Goal: Check status: Check status

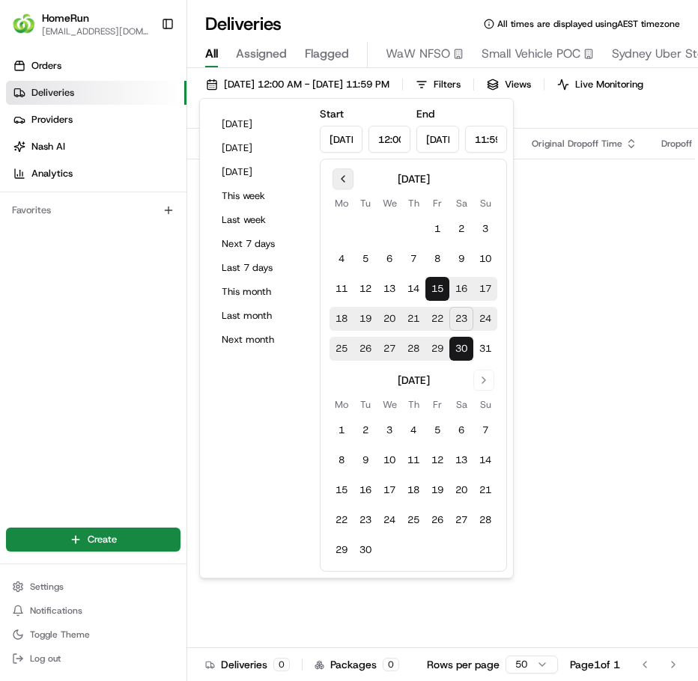
click at [344, 184] on button "Go to previous month" at bounding box center [342, 178] width 21 height 21
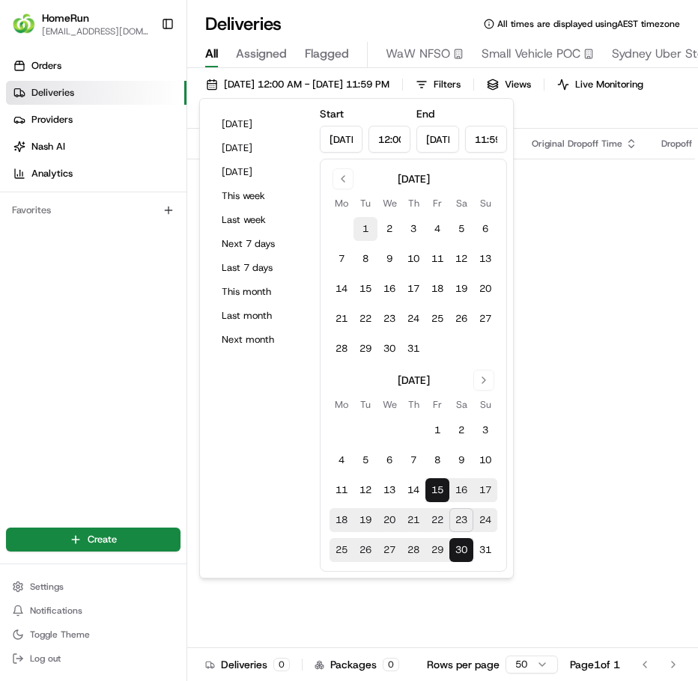
click at [369, 228] on button "1" at bounding box center [365, 229] width 24 height 24
type input "[DATE]"
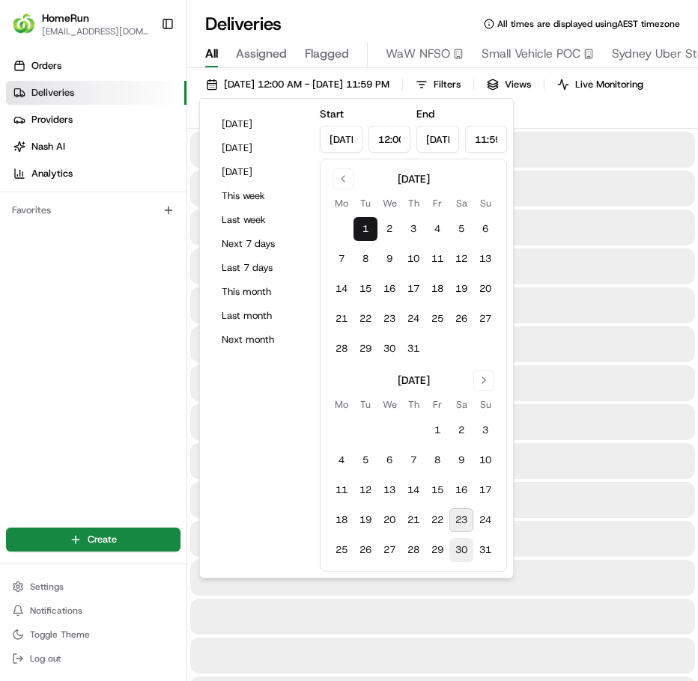
click at [467, 545] on button "30" at bounding box center [461, 550] width 24 height 24
type input "[DATE]"
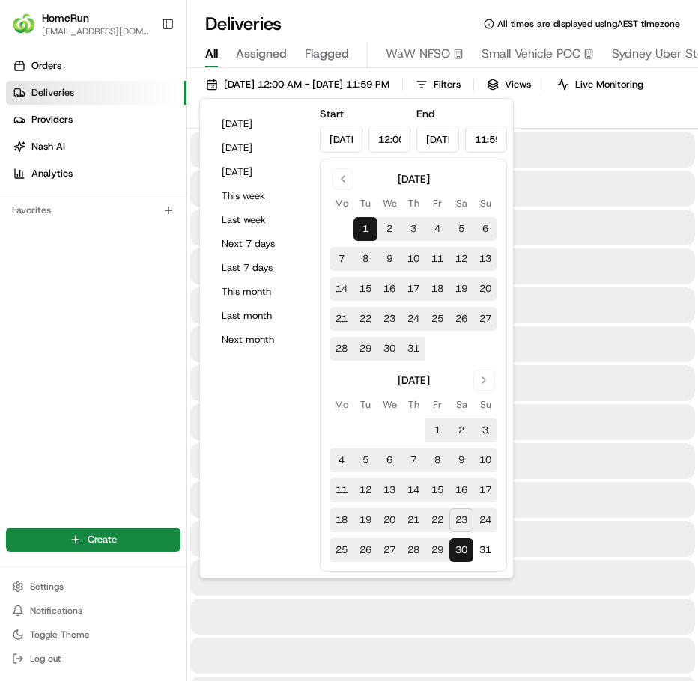
click at [579, 394] on div at bounding box center [442, 383] width 504 height 36
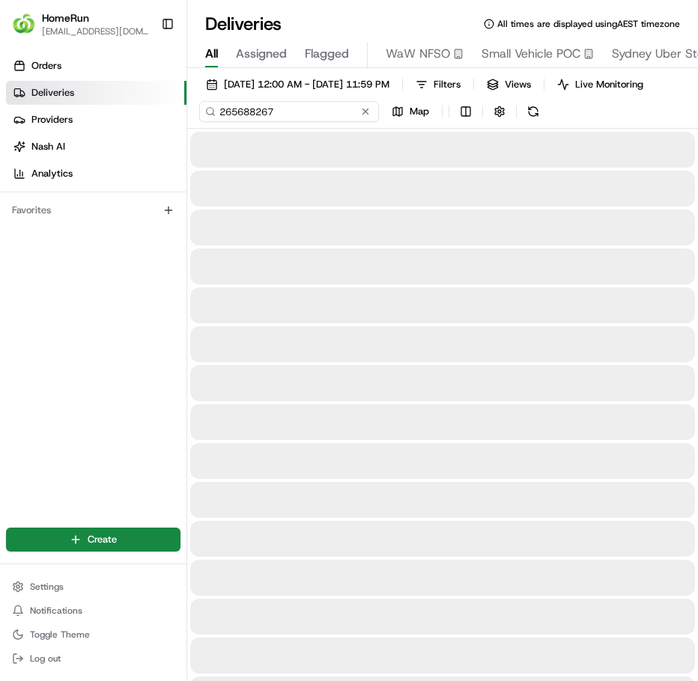
click at [276, 122] on input "265688267" at bounding box center [289, 111] width 180 height 21
click at [275, 122] on input "265688267" at bounding box center [289, 111] width 180 height 21
paste input "2660168"
click at [540, 125] on div "[DATE] 12:00 AM - [DATE] 11:59 PM Filters Views Live Monitoring 262660168 Map" at bounding box center [442, 101] width 510 height 55
click at [487, 122] on button at bounding box center [488, 111] width 21 height 21
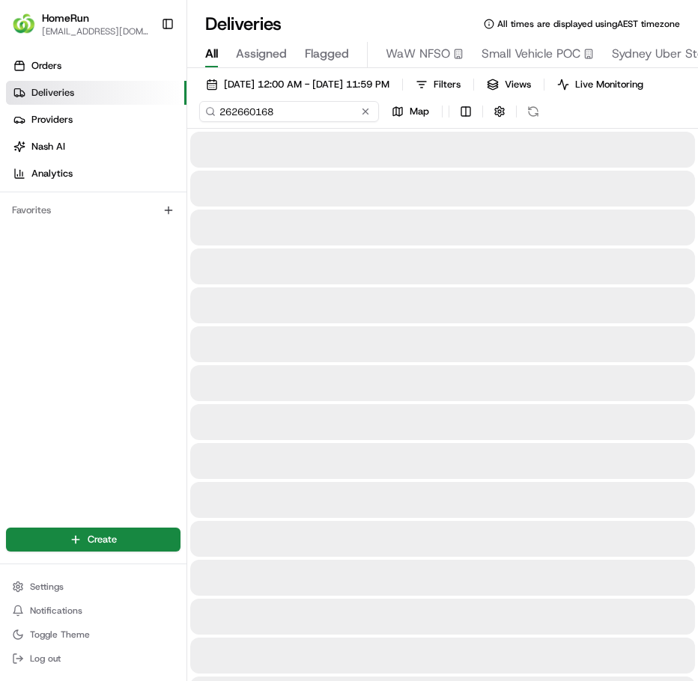
click at [281, 118] on input "262660168" at bounding box center [289, 111] width 180 height 21
click at [218, 122] on input "262660168" at bounding box center [289, 111] width 180 height 21
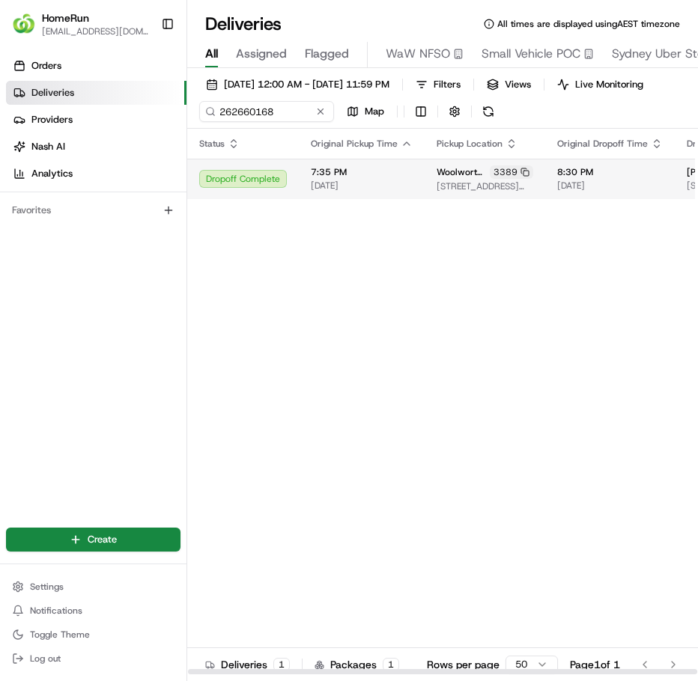
click at [376, 192] on div "7:35 PM [DATE]" at bounding box center [362, 178] width 102 height 25
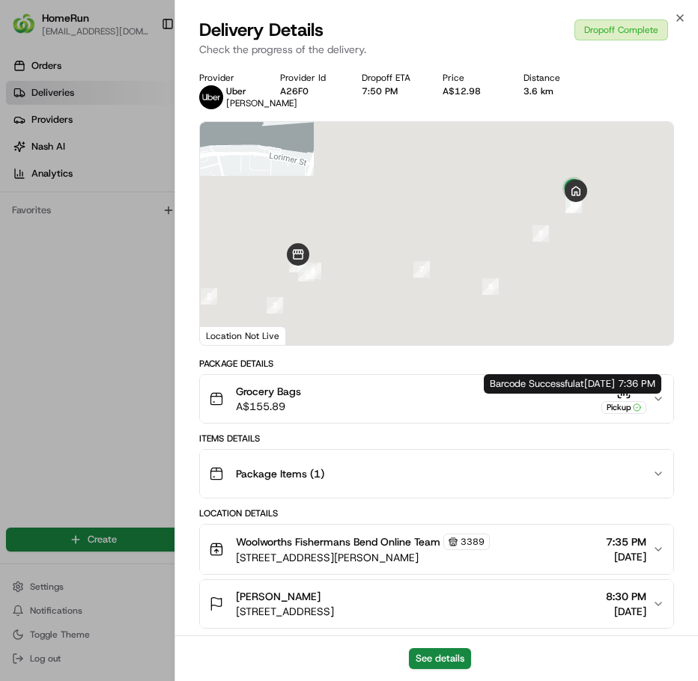
click at [658, 405] on icon "button" at bounding box center [658, 399] width 12 height 12
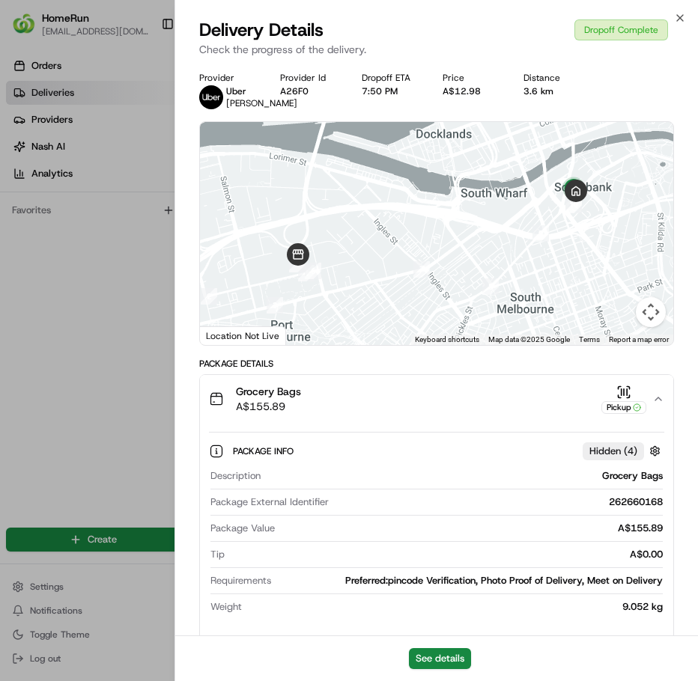
click at [658, 405] on icon "button" at bounding box center [658, 399] width 12 height 12
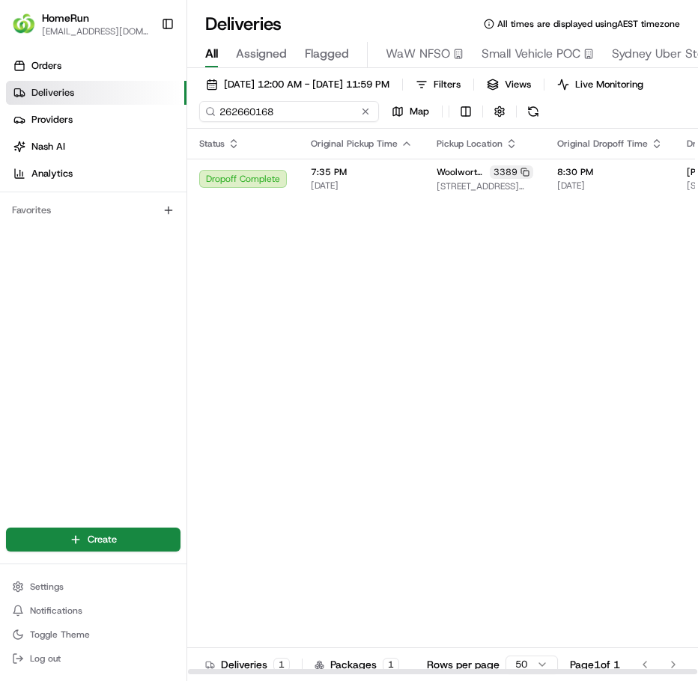
click at [295, 122] on input "262660168" at bounding box center [289, 111] width 180 height 21
paste input "5873111"
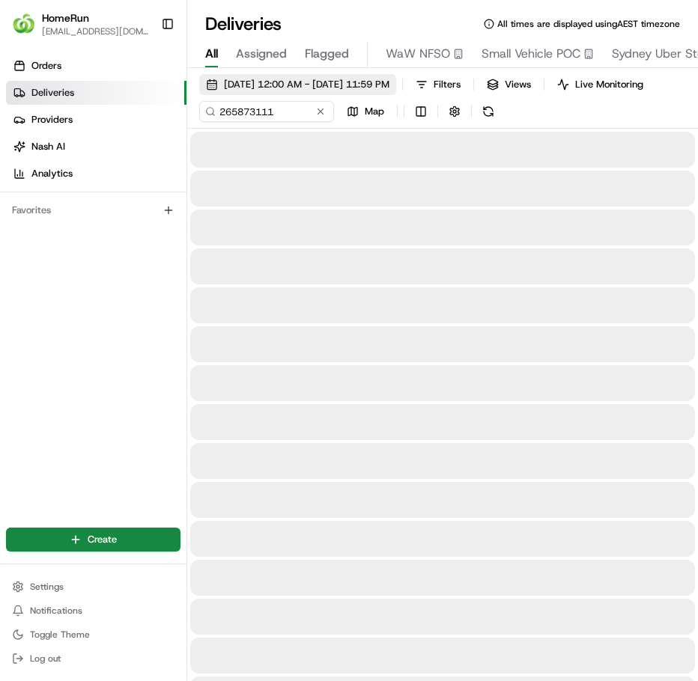
click at [368, 85] on span "[DATE] 12:00 AM - [DATE] 11:59 PM" at bounding box center [306, 84] width 165 height 13
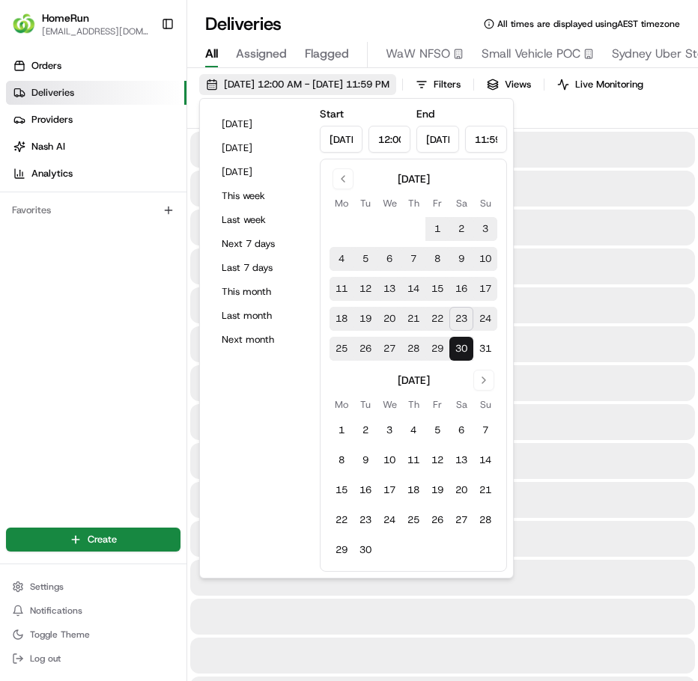
click at [368, 85] on span "[DATE] 12:00 AM - [DATE] 11:59 PM" at bounding box center [306, 84] width 165 height 13
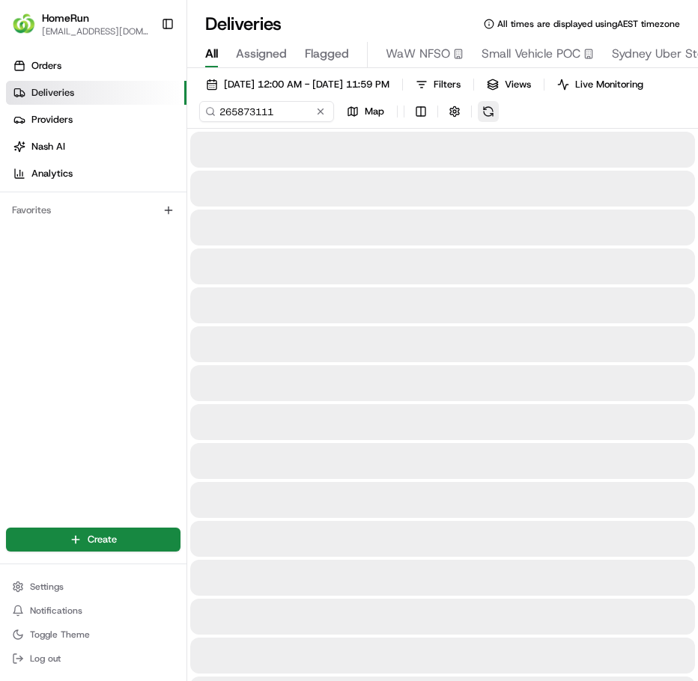
click at [483, 120] on button at bounding box center [488, 111] width 21 height 21
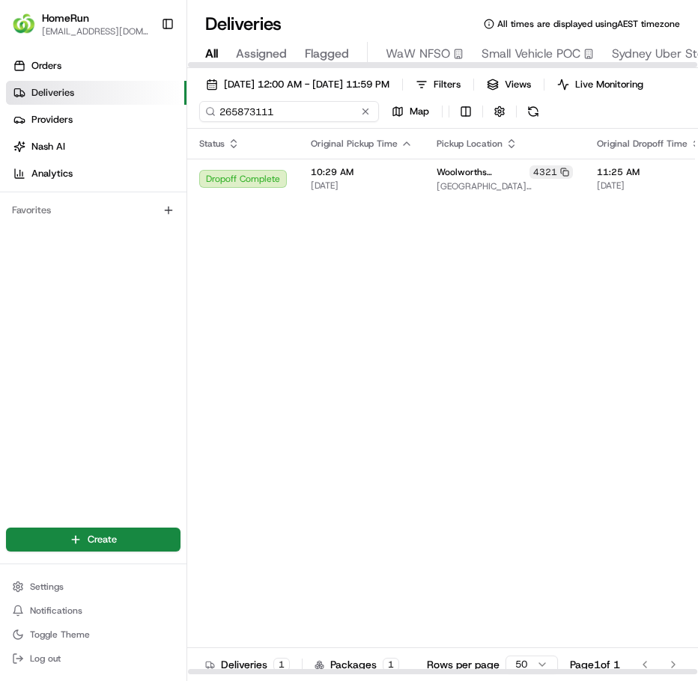
click at [286, 122] on input "265873111" at bounding box center [289, 111] width 180 height 21
paste input "16866"
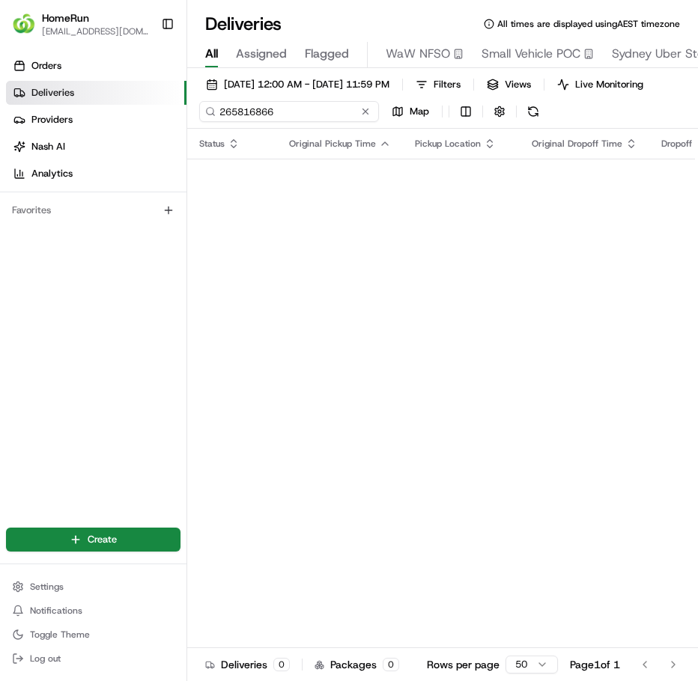
click at [309, 122] on input "265816866" at bounding box center [289, 111] width 180 height 21
paste input "790633"
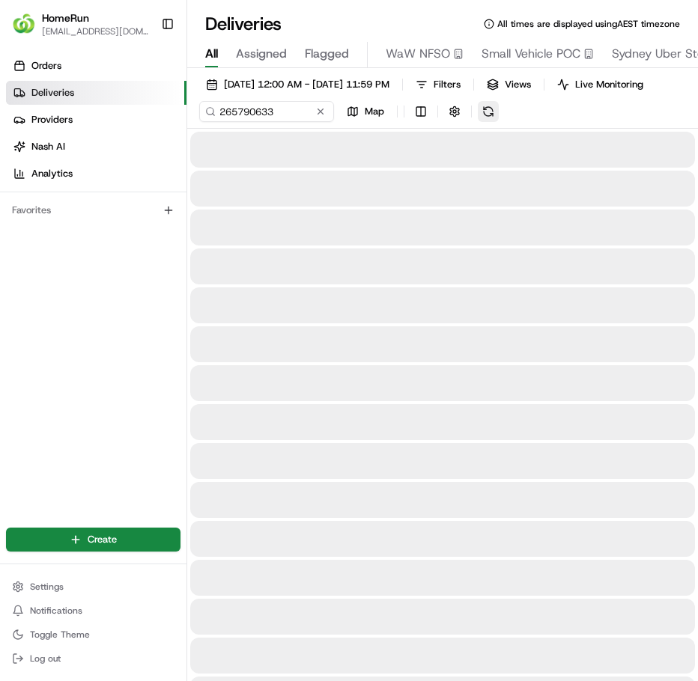
click at [533, 125] on div "[DATE] 12:00 AM - [DATE] 11:59 PM Filters Views Live Monitoring 265790633 Map" at bounding box center [442, 101] width 510 height 55
click at [504, 125] on div "[DATE] 12:00 AM - [DATE] 11:59 PM Filters Views Live Monitoring 265790633 Map" at bounding box center [442, 101] width 510 height 55
click at [487, 122] on button at bounding box center [488, 111] width 21 height 21
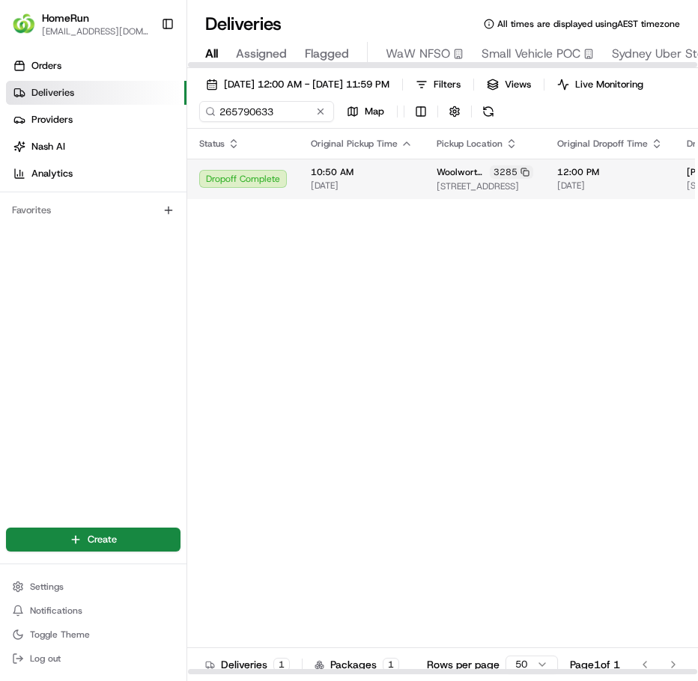
click at [382, 178] on span "10:50 AM" at bounding box center [362, 172] width 102 height 12
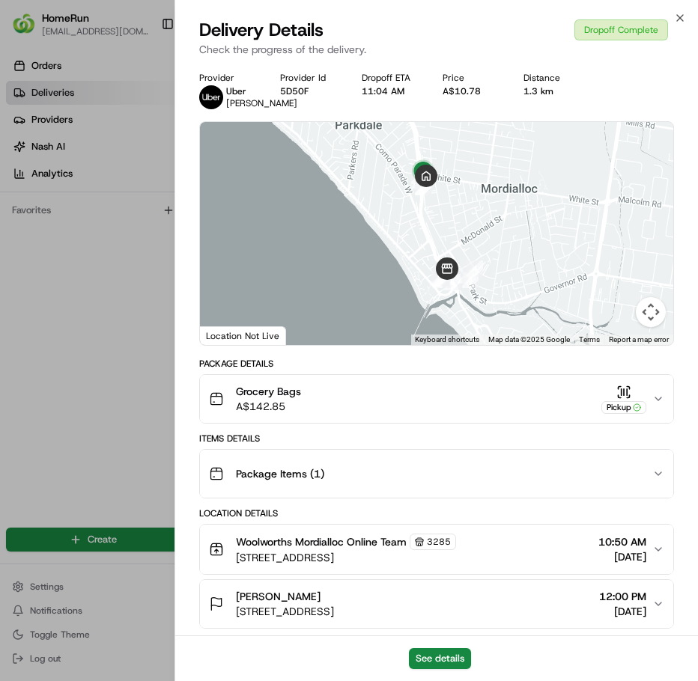
click at [656, 405] on icon "button" at bounding box center [658, 399] width 12 height 12
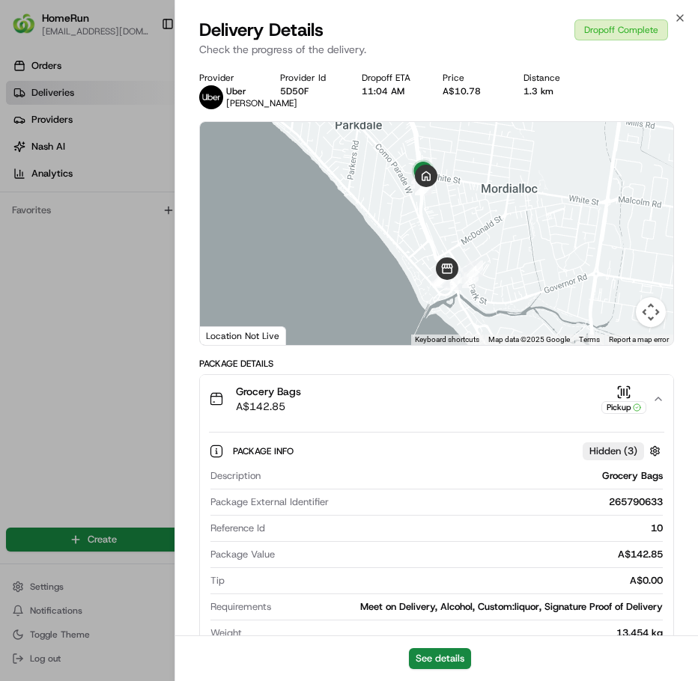
click at [656, 405] on icon "button" at bounding box center [658, 399] width 12 height 12
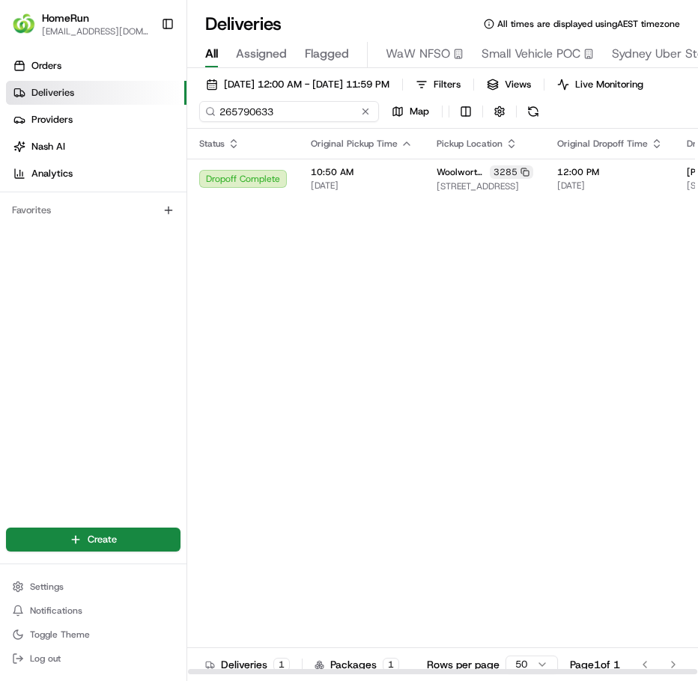
click at [281, 120] on input "265790633" at bounding box center [289, 111] width 180 height 21
paste input "86667"
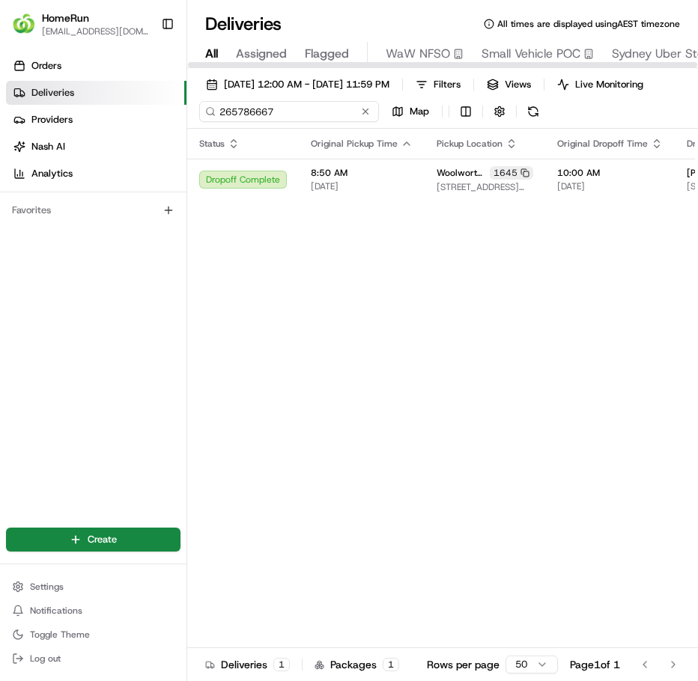
click at [323, 117] on input "265786667" at bounding box center [289, 111] width 180 height 21
paste input "685462"
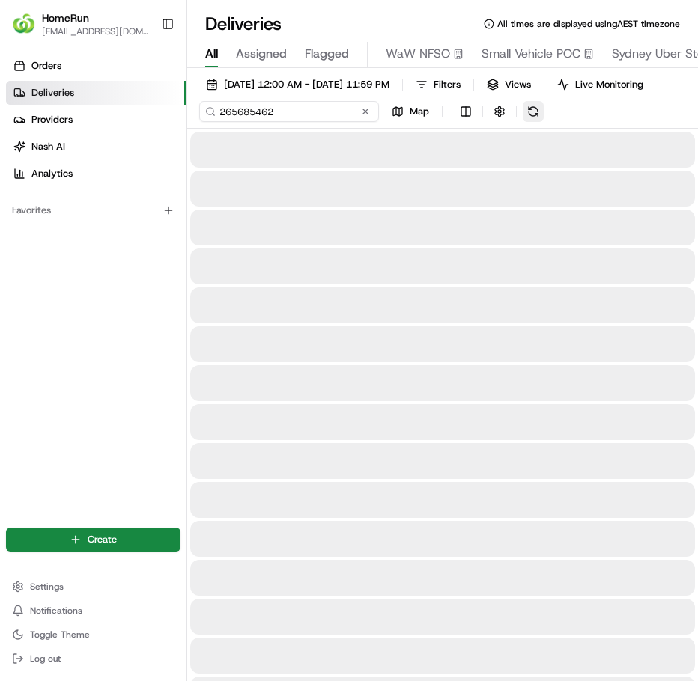
type input "265685462"
click at [536, 119] on div "[DATE] 12:00 AM - [DATE] 11:59 PM Filters Views Live Monitoring 265685462 Map" at bounding box center [442, 101] width 510 height 55
click at [489, 120] on button at bounding box center [488, 111] width 21 height 21
click at [281, 119] on input "265685462" at bounding box center [289, 111] width 180 height 21
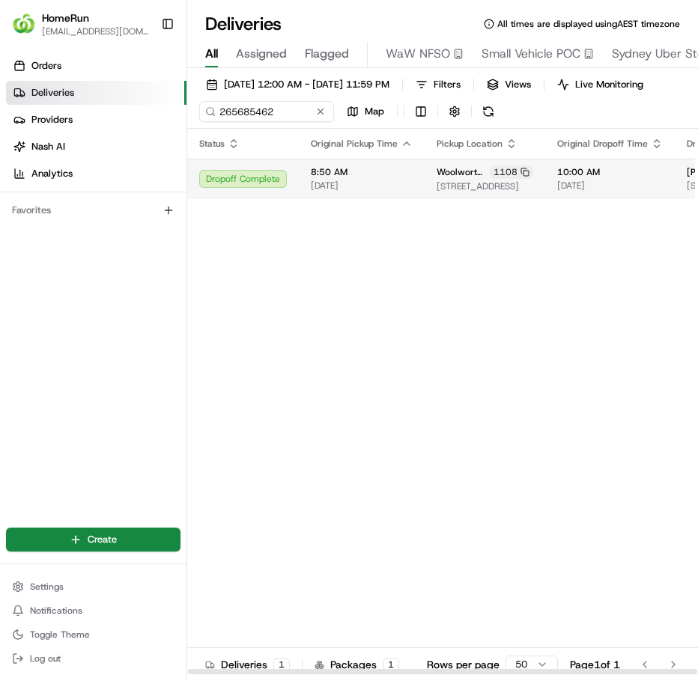
click at [397, 192] on span "[DATE]" at bounding box center [362, 186] width 102 height 12
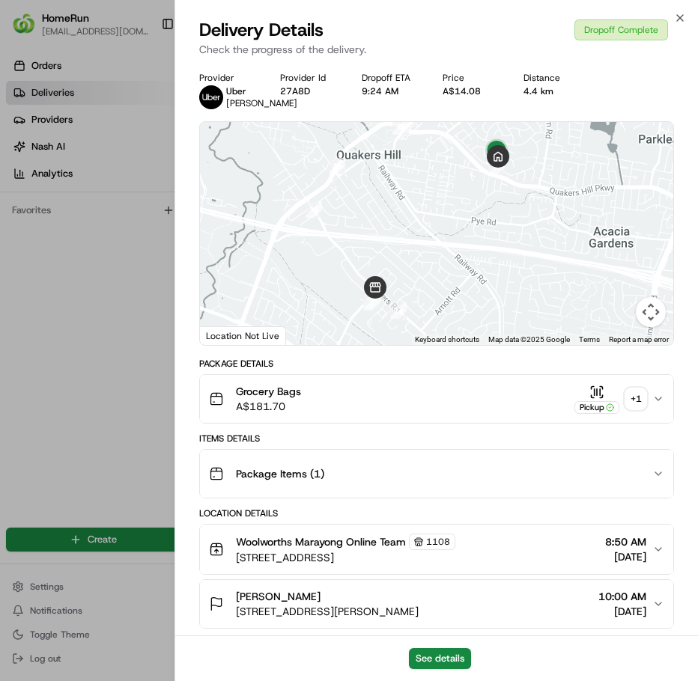
click at [641, 407] on div "+ 1" at bounding box center [635, 398] width 21 height 21
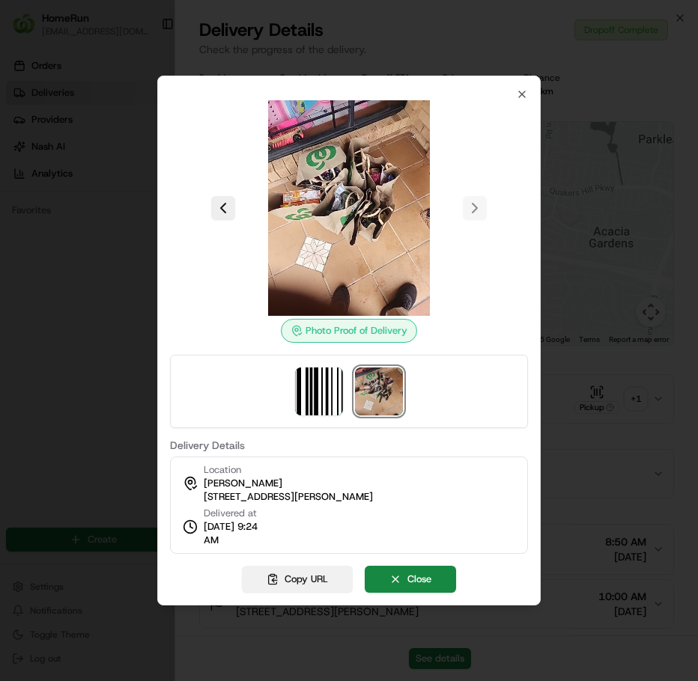
click at [314, 582] on button "Copy URL" at bounding box center [297, 579] width 111 height 27
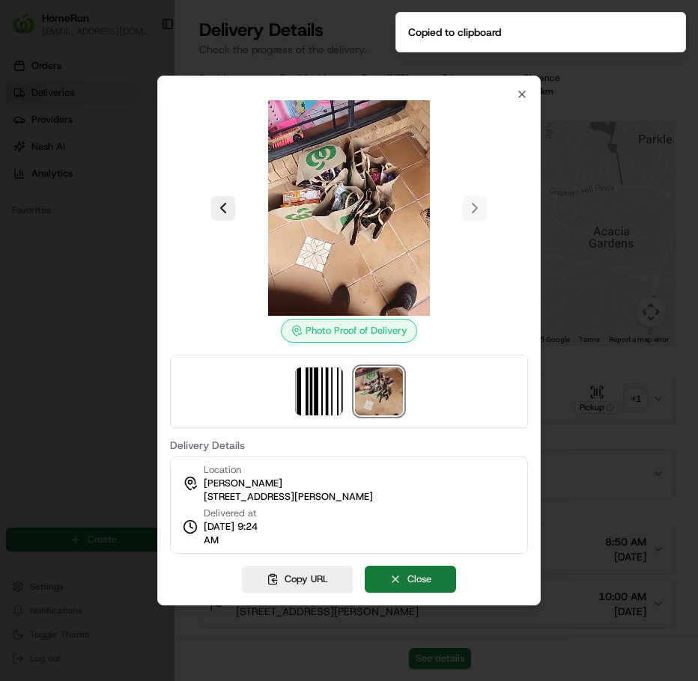
click at [381, 582] on button "Close" at bounding box center [410, 579] width 91 height 27
